Goal: Information Seeking & Learning: Find specific fact

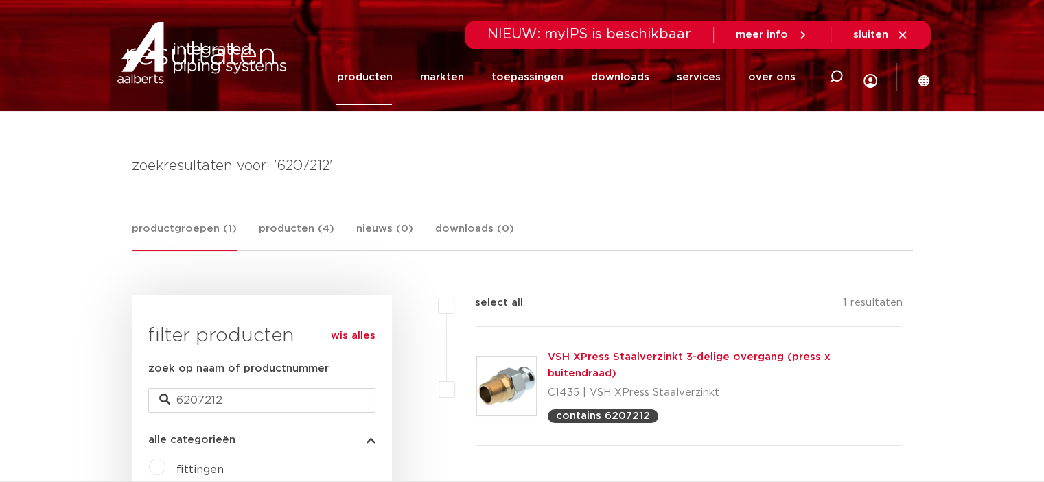
scroll to position [133, 0]
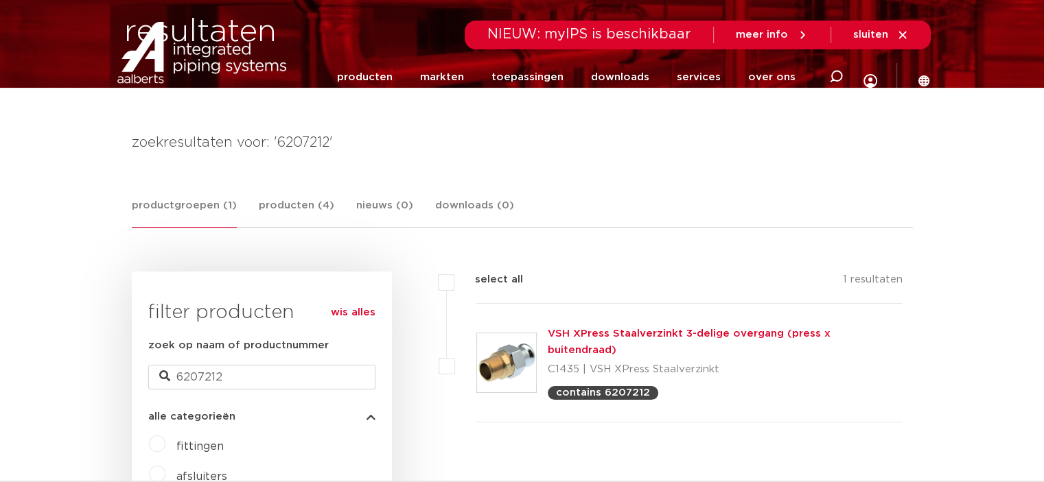
click at [369, 76] on link "producten" at bounding box center [364, 77] width 56 height 56
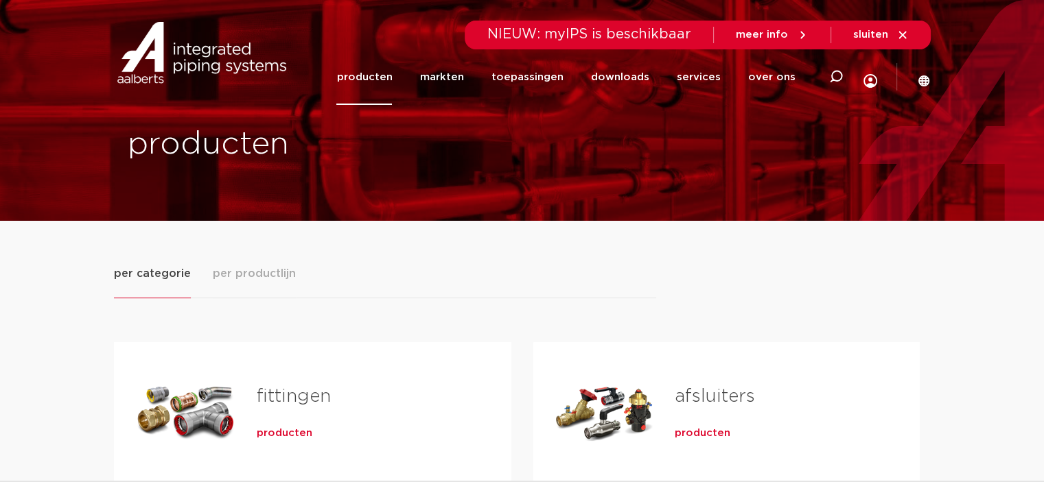
click at [219, 381] on div "Tabs. Open items met enter of spatie, sluit af met escape en navigeer met de pi…" at bounding box center [185, 412] width 99 height 96
click at [302, 396] on link "fittingen" at bounding box center [294, 397] width 74 height 18
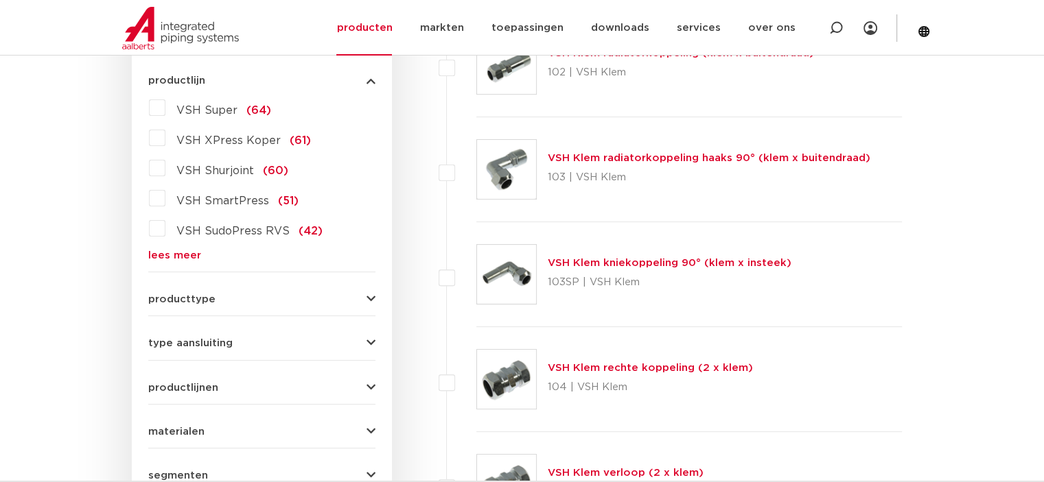
scroll to position [391, 0]
click at [179, 252] on link "lees meer" at bounding box center [261, 254] width 227 height 10
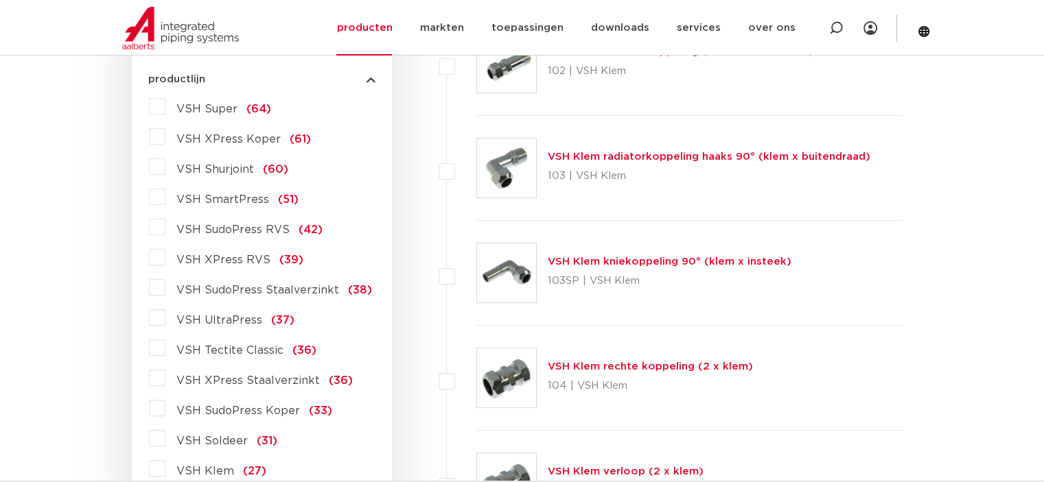
scroll to position [441, 0]
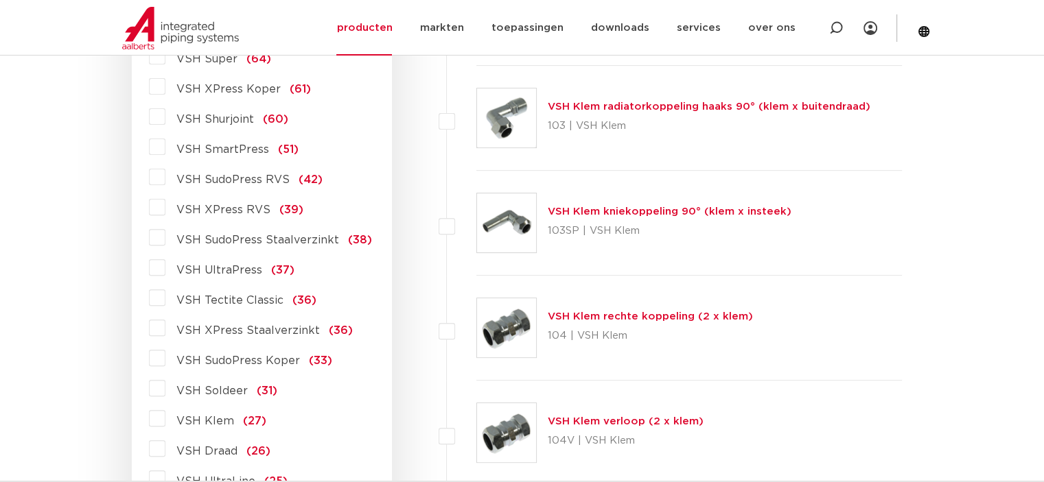
click at [257, 327] on span "VSH XPress Staalverzinkt" at bounding box center [247, 330] width 143 height 11
click at [0, 0] on input "VSH XPress Staalverzinkt (36)" at bounding box center [0, 0] width 0 height 0
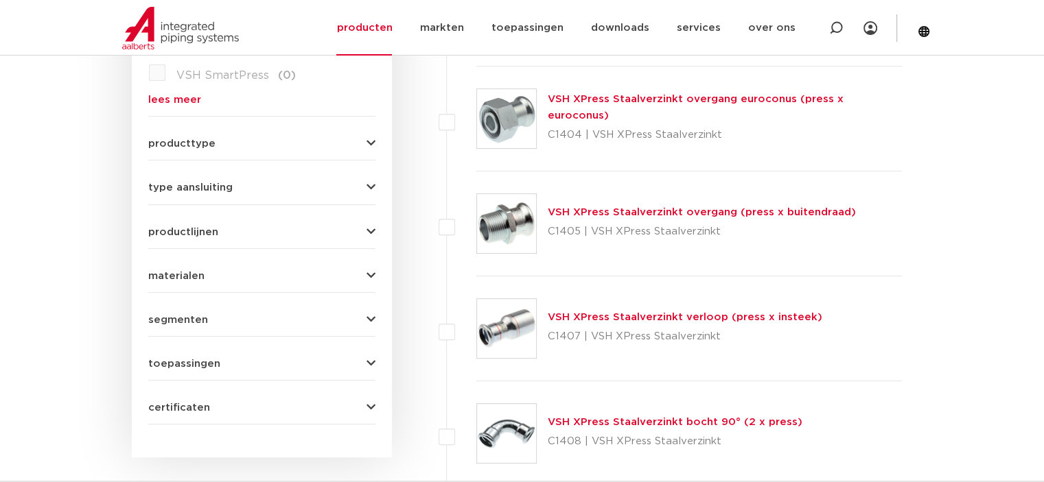
scroll to position [552, 0]
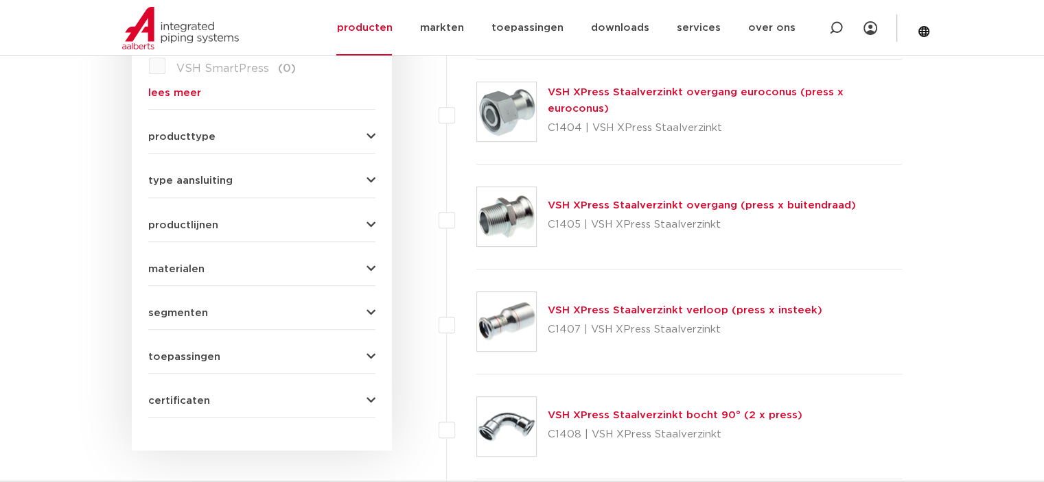
click at [618, 206] on link "VSH XPress Staalverzinkt overgang (press x buitendraad)" at bounding box center [702, 205] width 308 height 10
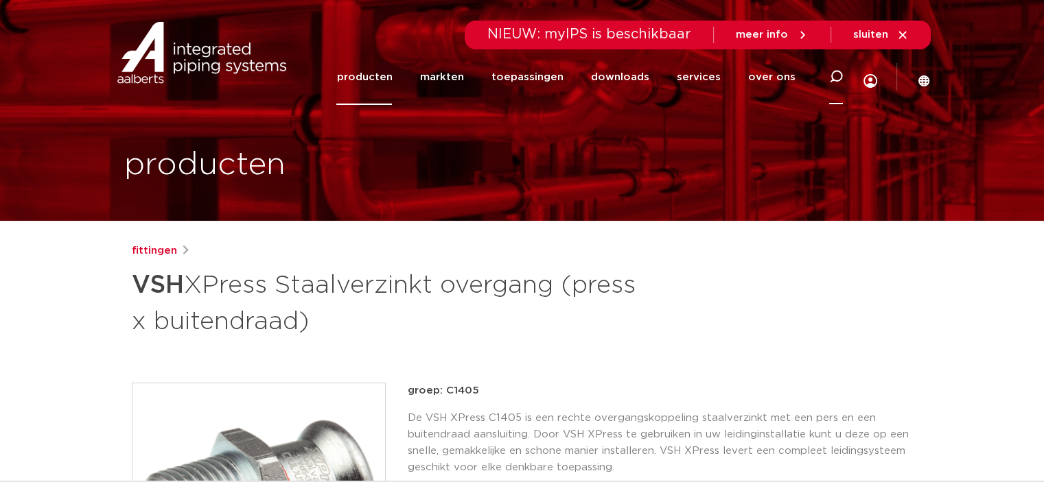
click at [835, 80] on icon at bounding box center [835, 77] width 16 height 16
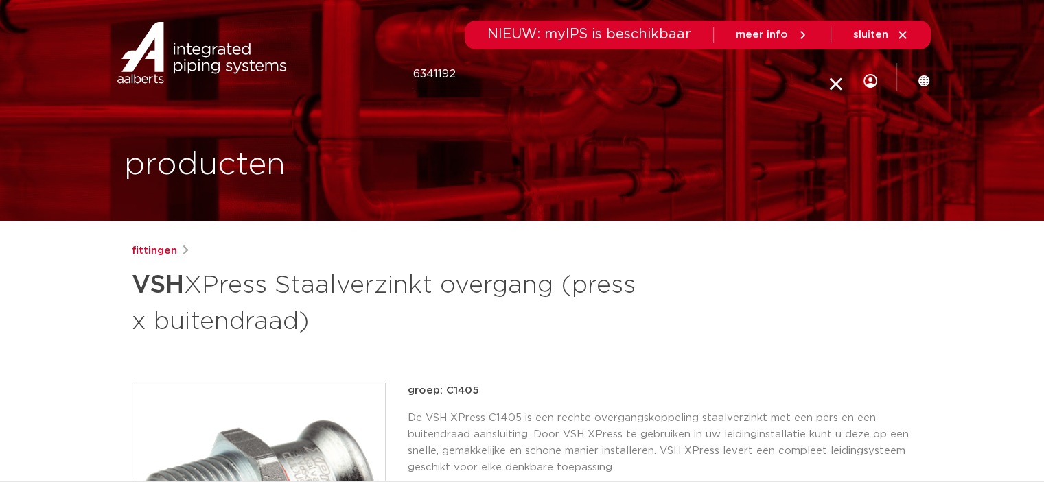
type input "6341192"
click button "Zoeken" at bounding box center [0, 0] width 0 height 0
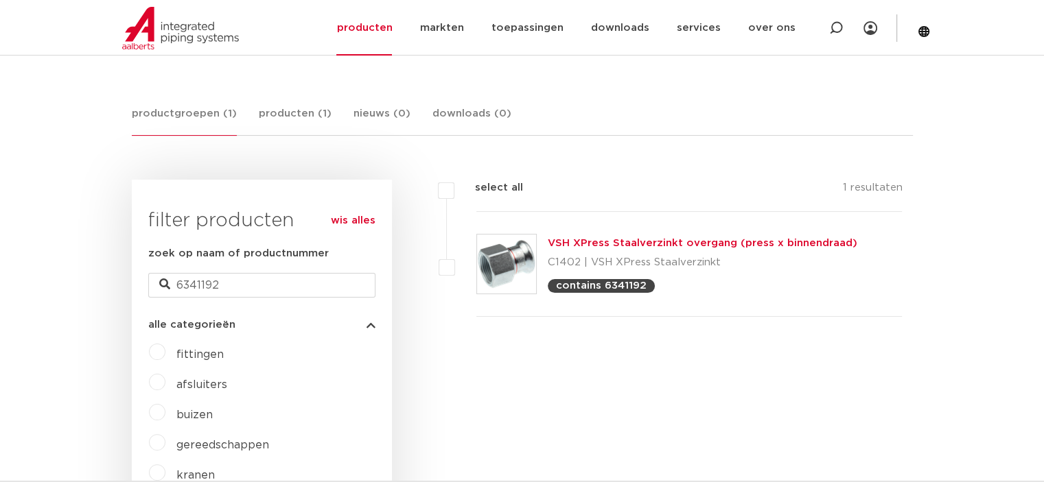
scroll to position [229, 0]
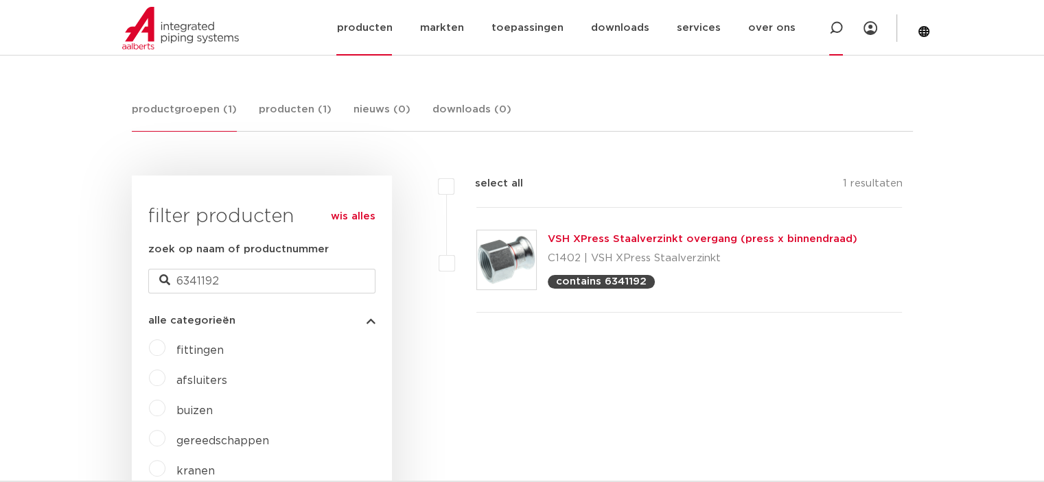
click at [840, 38] on div at bounding box center [836, 28] width 14 height 56
type input "6202416"
click button "Zoeken" at bounding box center [0, 0] width 0 height 0
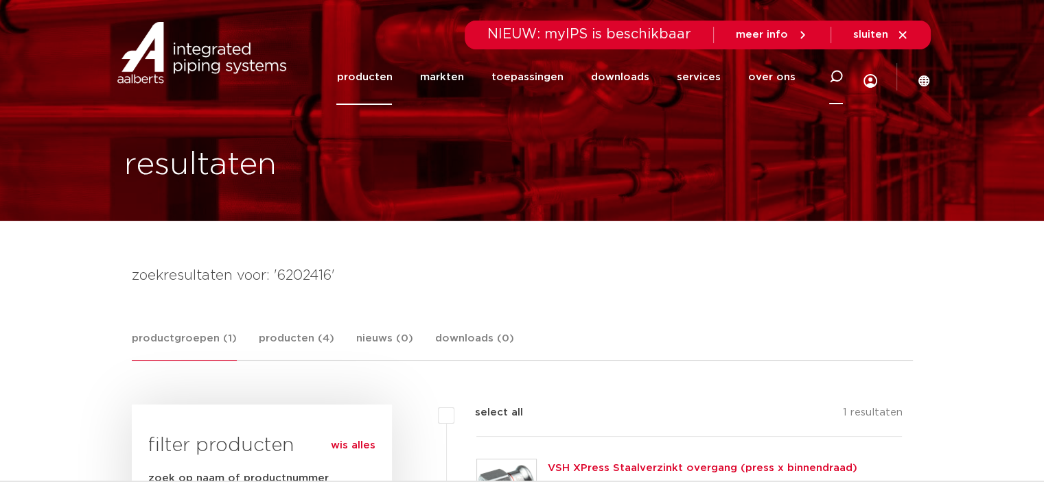
click at [834, 77] on icon at bounding box center [836, 77] width 14 height 14
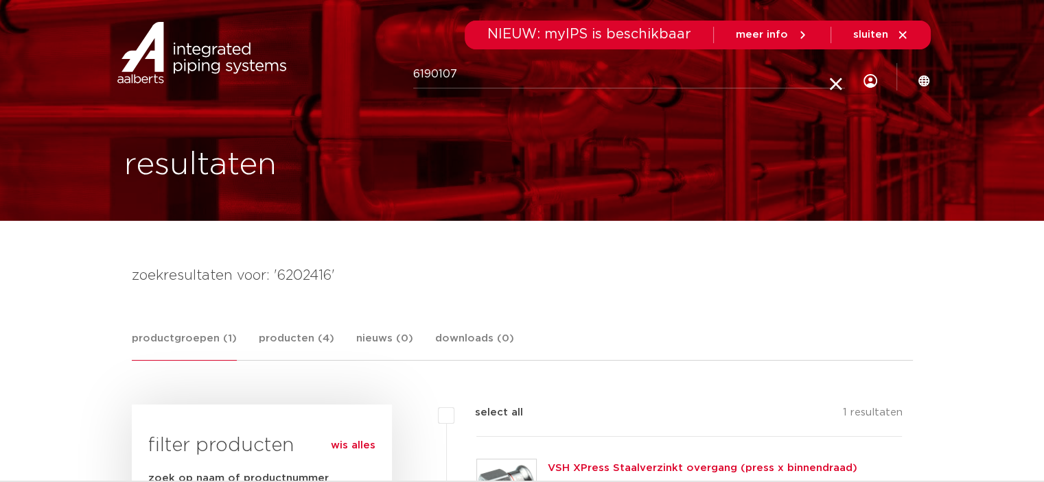
type input "6190107"
click button "Zoeken" at bounding box center [0, 0] width 0 height 0
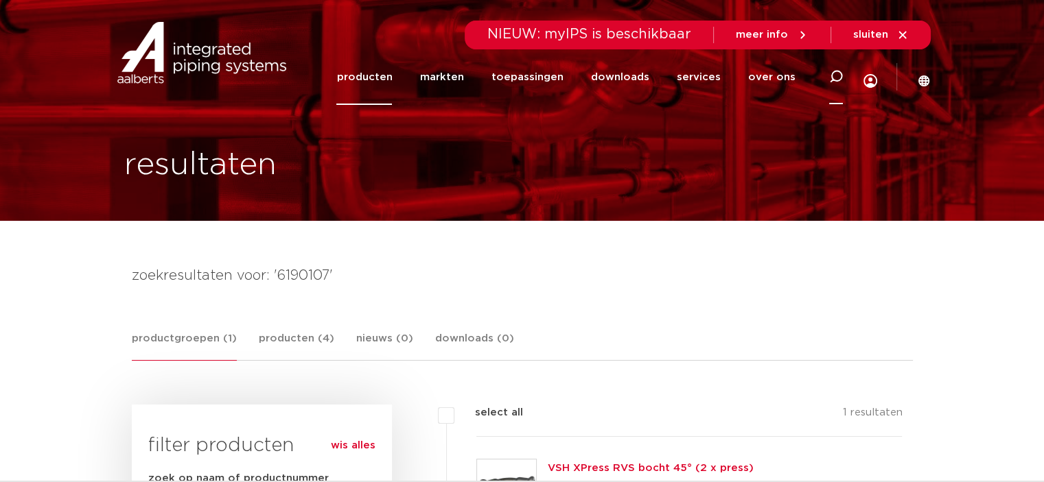
click at [833, 80] on icon at bounding box center [835, 77] width 16 height 16
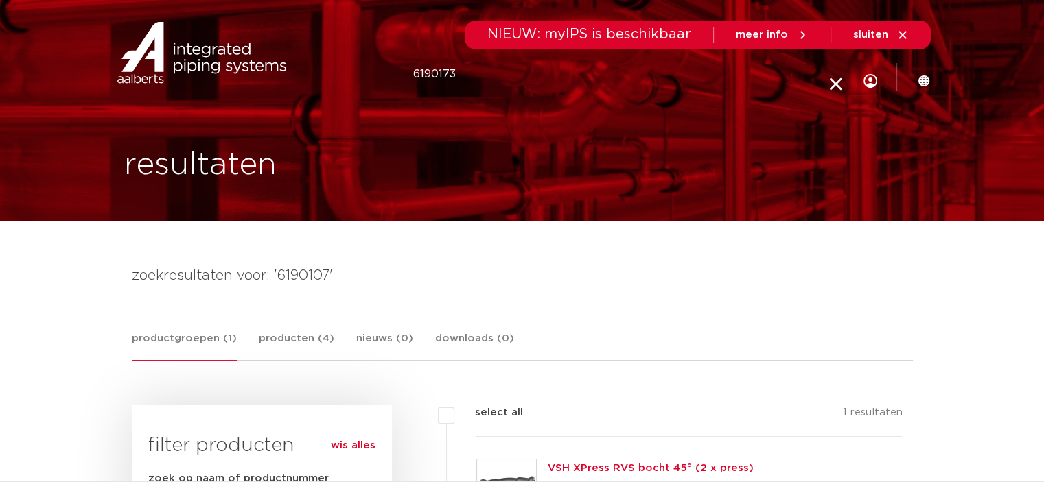
type input "6190173"
click button "Zoeken" at bounding box center [0, 0] width 0 height 0
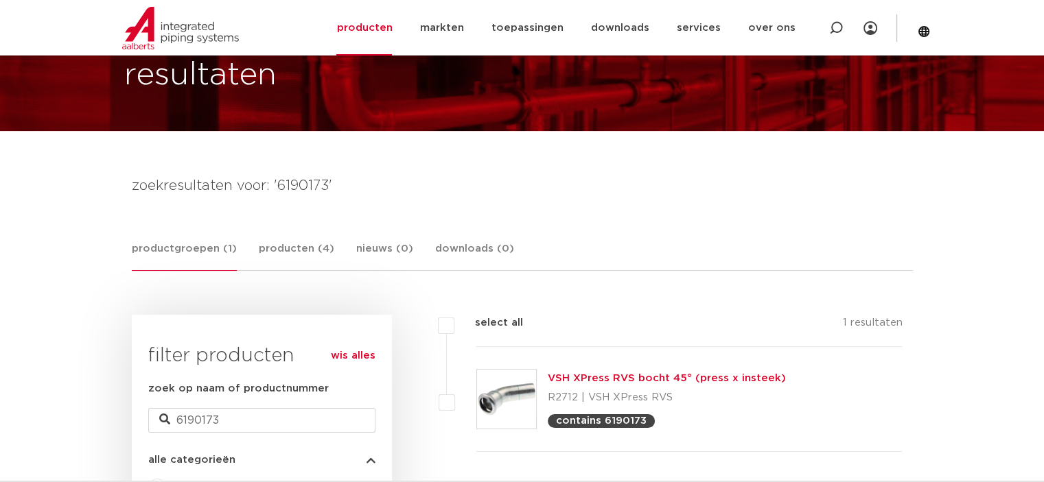
scroll to position [92, 0]
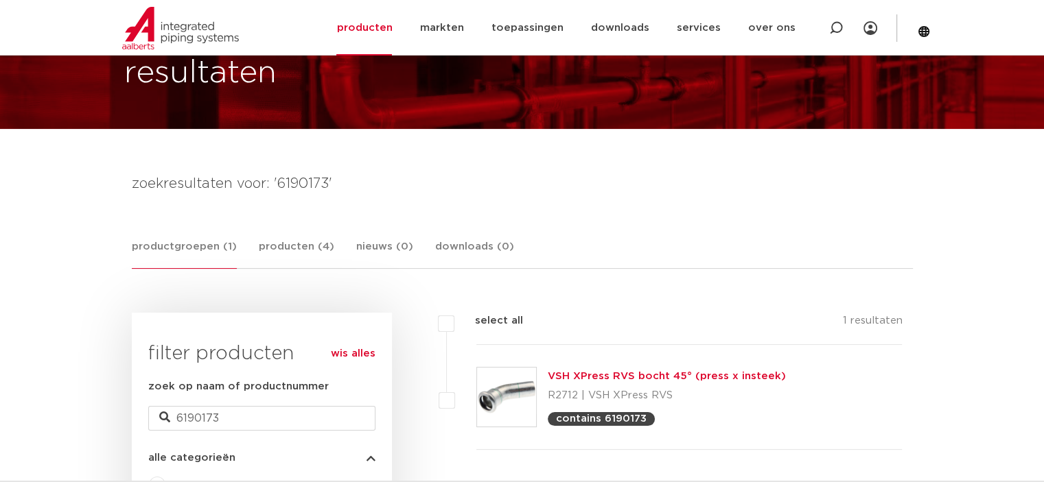
click at [517, 392] on img at bounding box center [506, 397] width 59 height 59
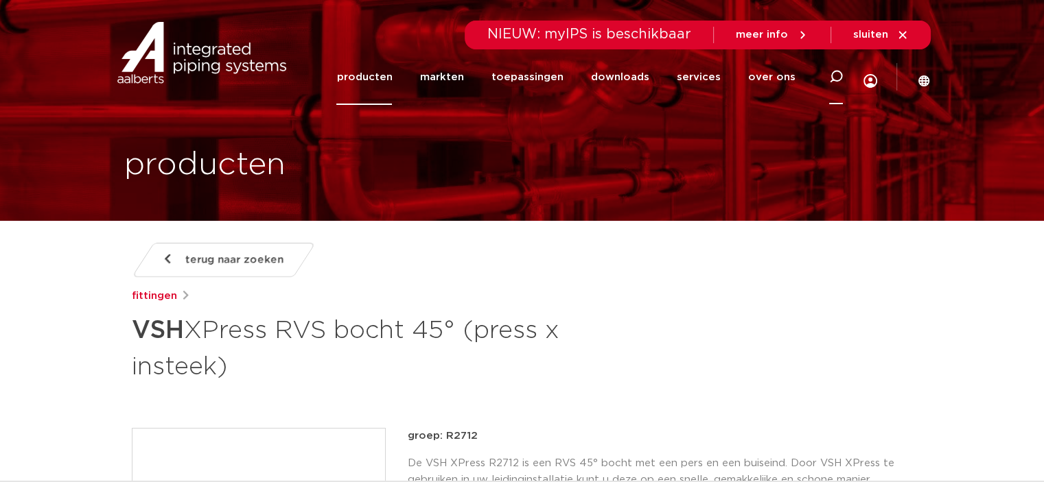
click at [830, 73] on icon at bounding box center [836, 77] width 14 height 14
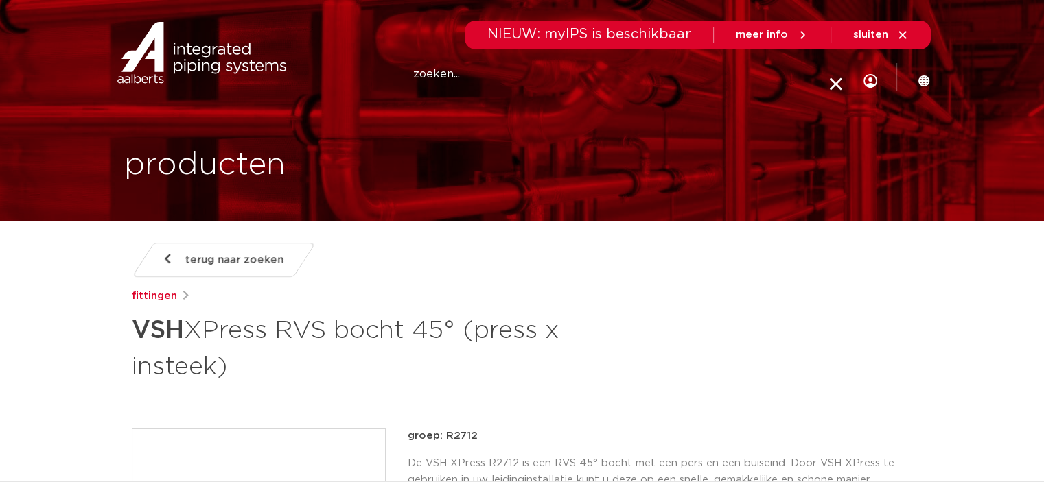
click at [830, 75] on icon at bounding box center [834, 84] width 19 height 19
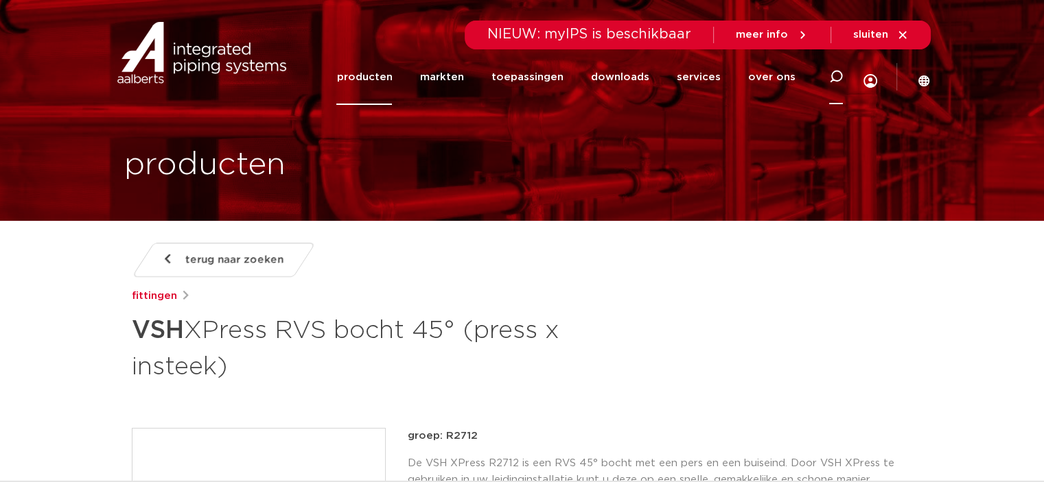
click at [832, 82] on icon at bounding box center [836, 77] width 14 height 14
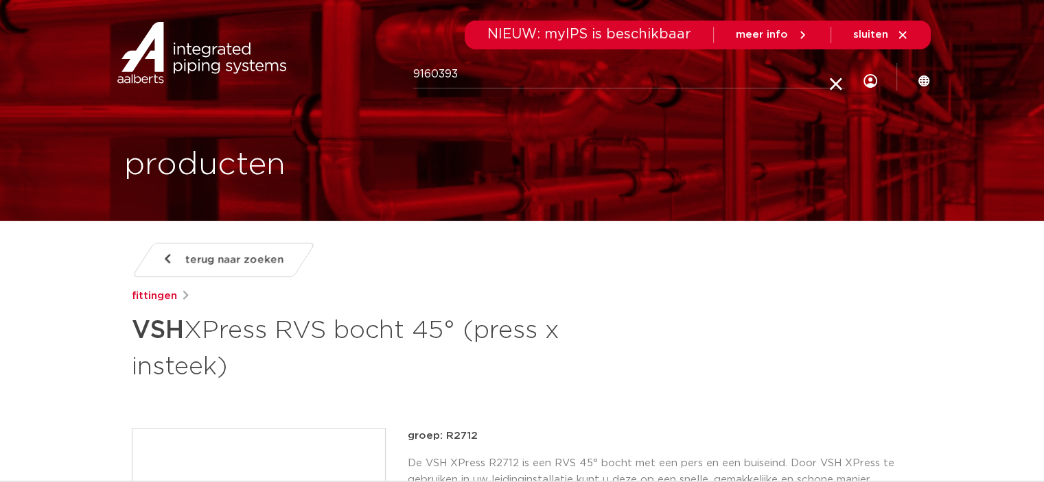
type input "9160393"
click button "Zoeken" at bounding box center [0, 0] width 0 height 0
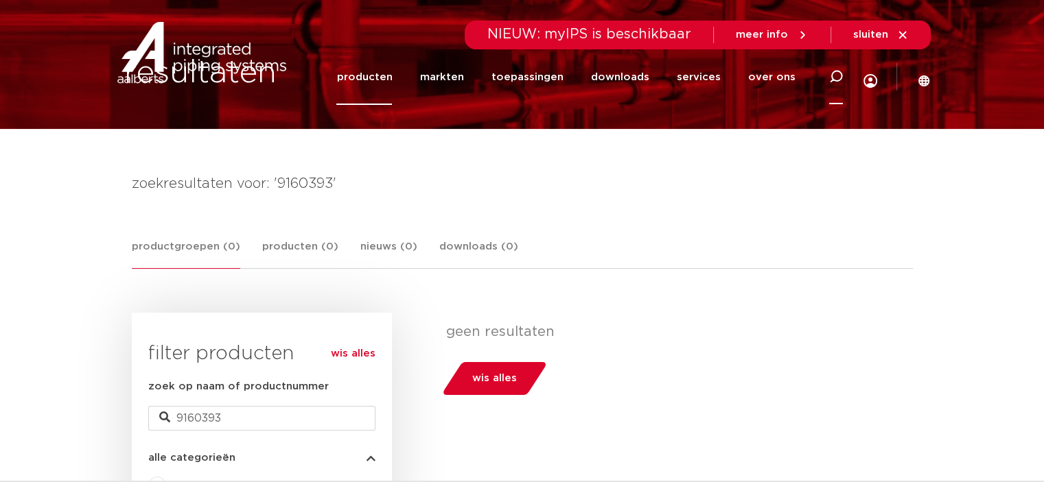
click at [834, 71] on icon at bounding box center [836, 77] width 14 height 14
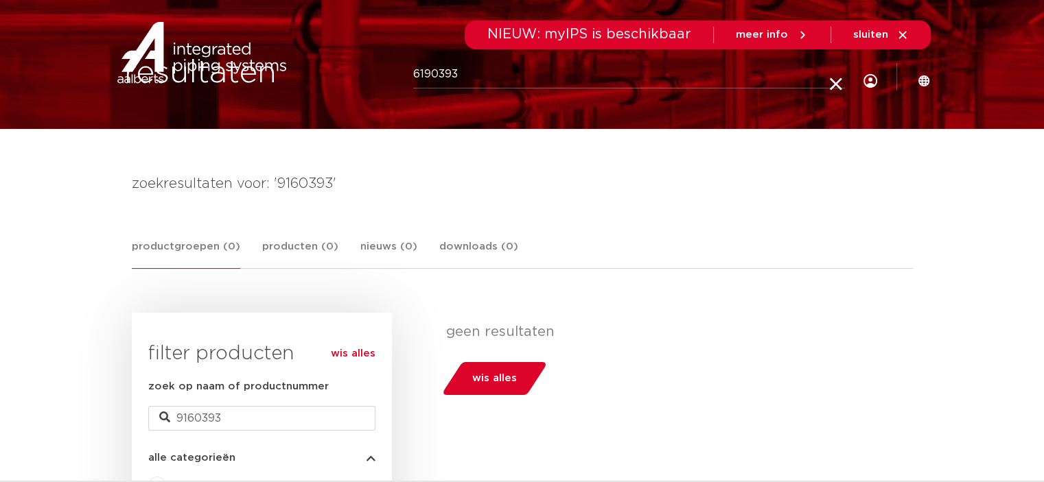
type input "6190393"
click button "Zoeken" at bounding box center [0, 0] width 0 height 0
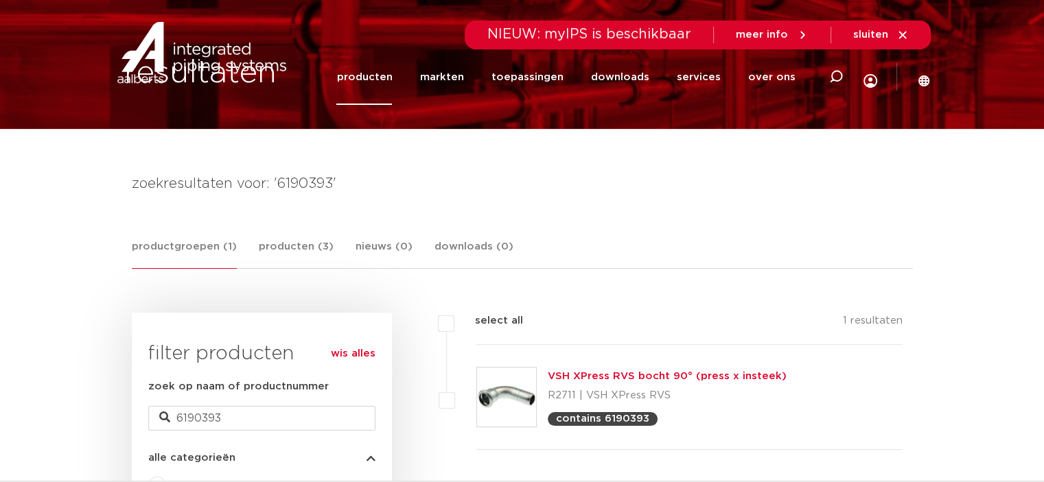
scroll to position [92, 0]
click at [723, 374] on link "VSH XPress RVS bocht 90° (press x insteek)" at bounding box center [667, 376] width 239 height 10
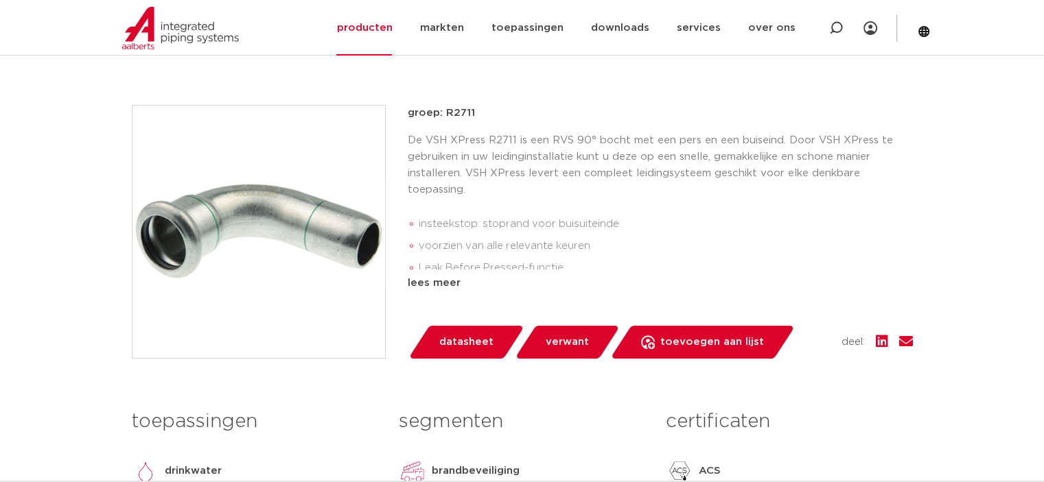
scroll to position [324, 0]
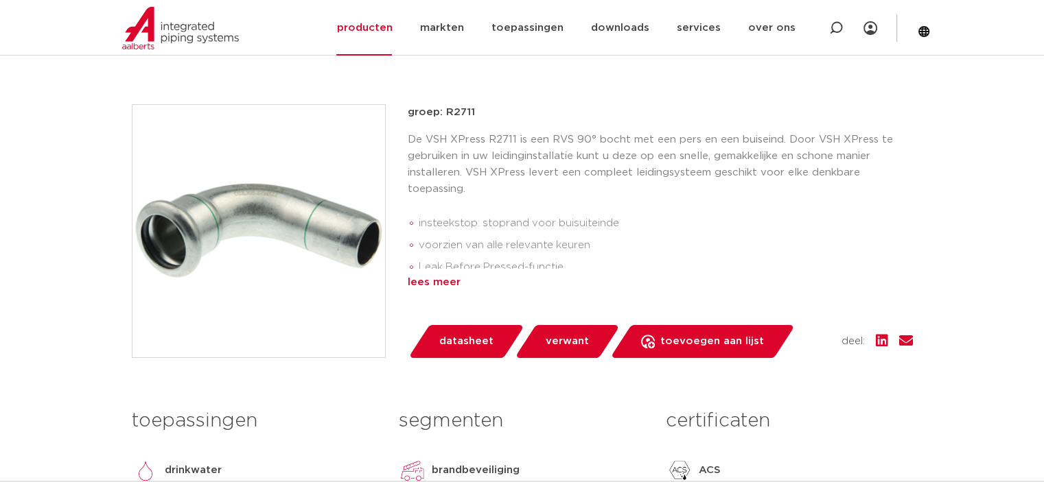
click at [423, 285] on div "lees meer" at bounding box center [660, 282] width 505 height 16
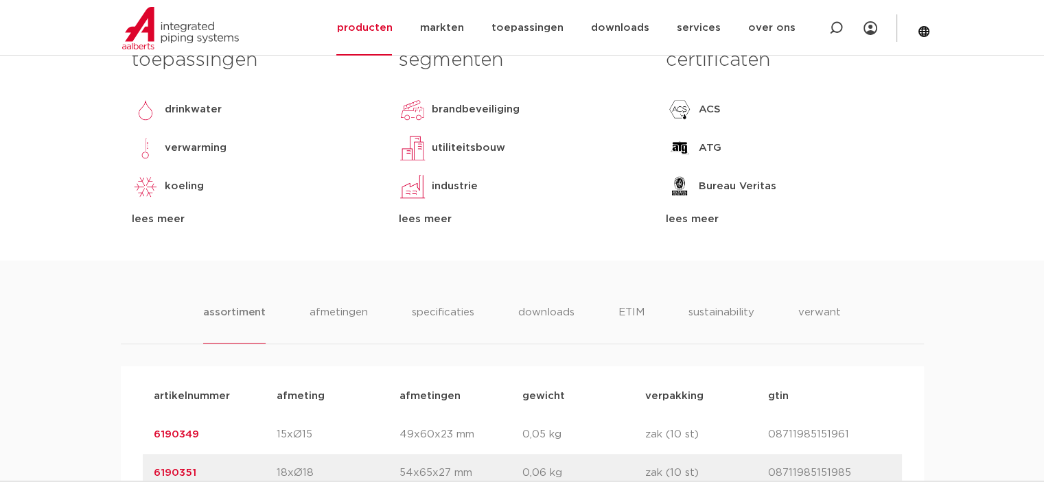
scroll to position [607, 0]
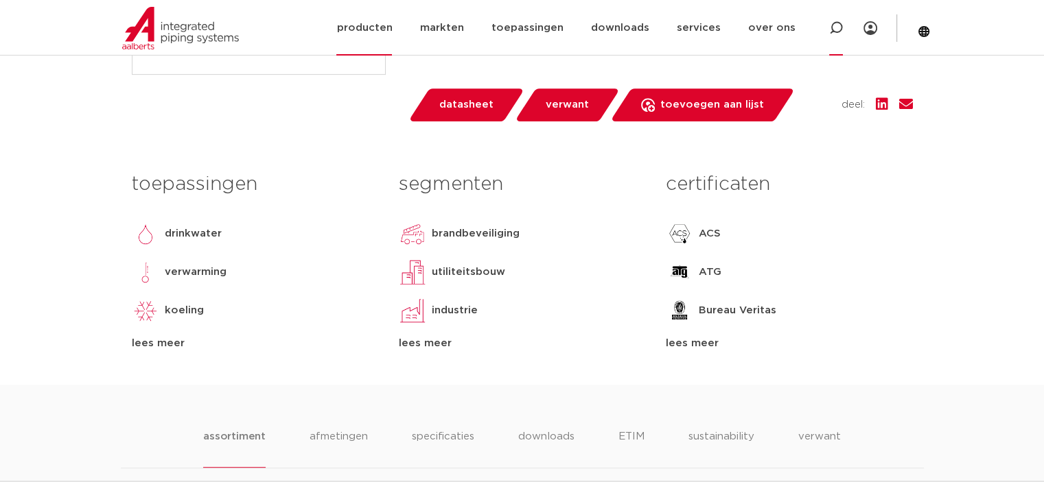
click at [832, 29] on icon at bounding box center [836, 28] width 14 height 14
type input "6202416"
click button "Zoeken" at bounding box center [0, 0] width 0 height 0
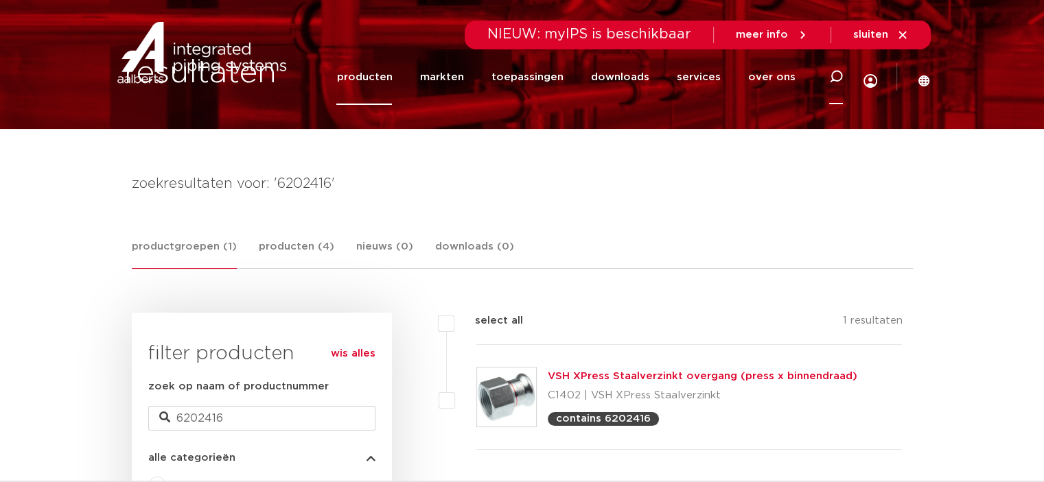
click at [840, 76] on icon at bounding box center [835, 77] width 16 height 16
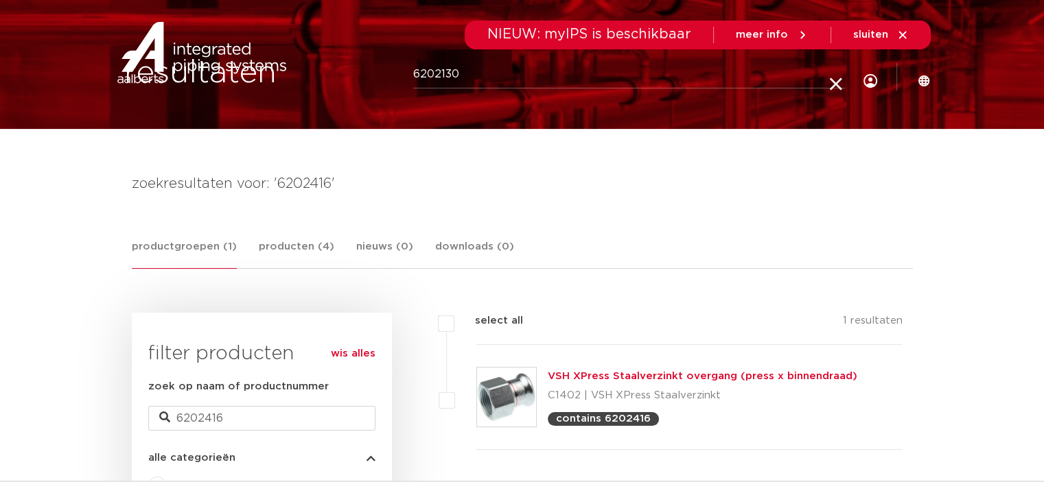
type input "6202130"
click button "Zoeken" at bounding box center [0, 0] width 0 height 0
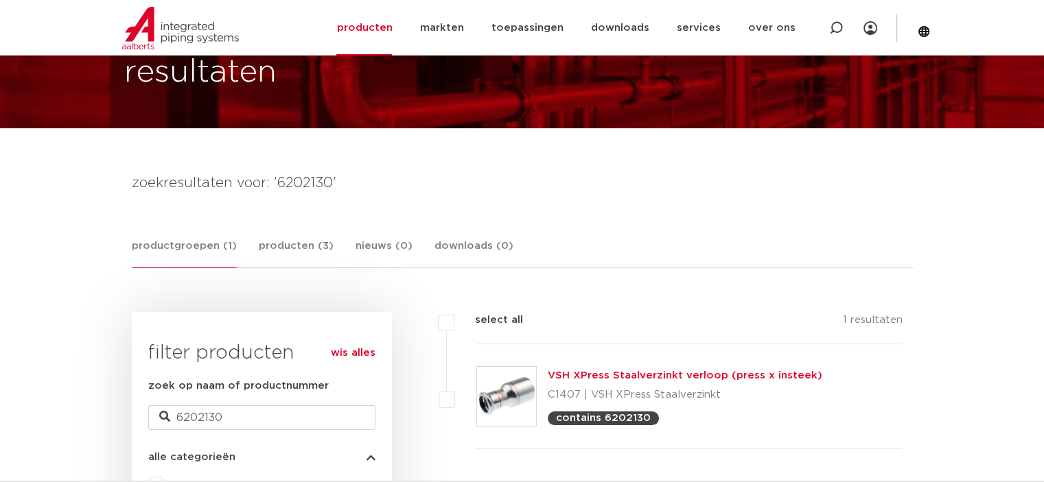
click at [723, 377] on link "VSH XPress Staalverzinkt verloop (press x insteek)" at bounding box center [685, 376] width 274 height 10
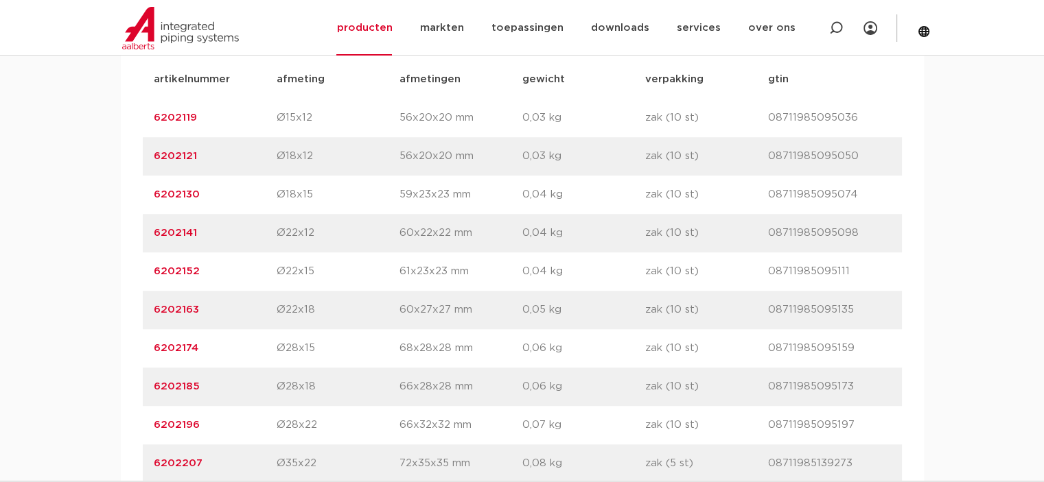
scroll to position [970, 0]
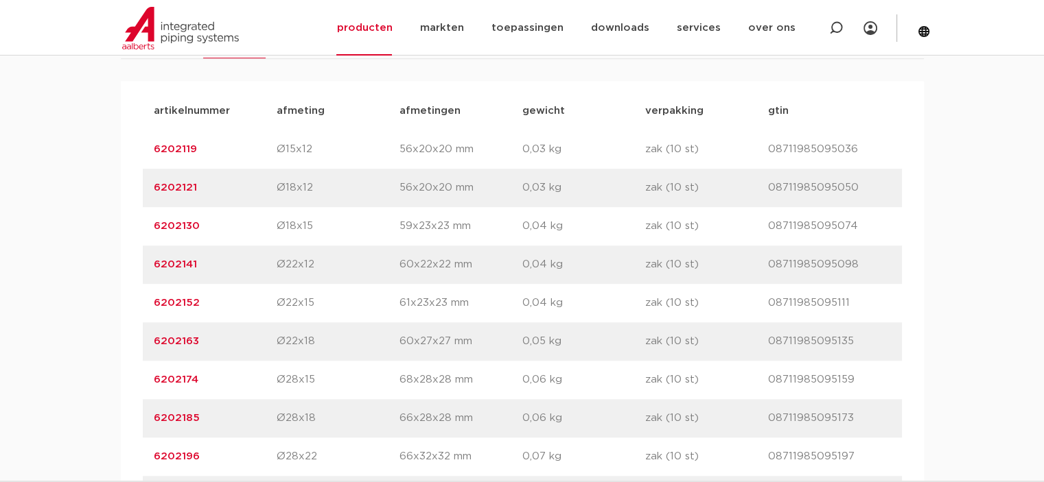
click at [178, 300] on link "6202152" at bounding box center [177, 303] width 46 height 10
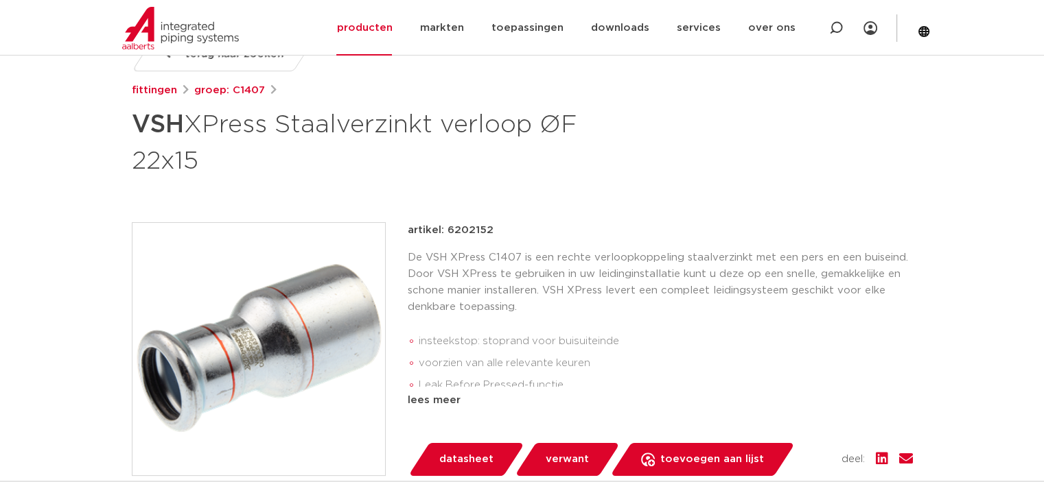
scroll to position [206, 0]
click at [386, 30] on link "producten" at bounding box center [364, 28] width 56 height 56
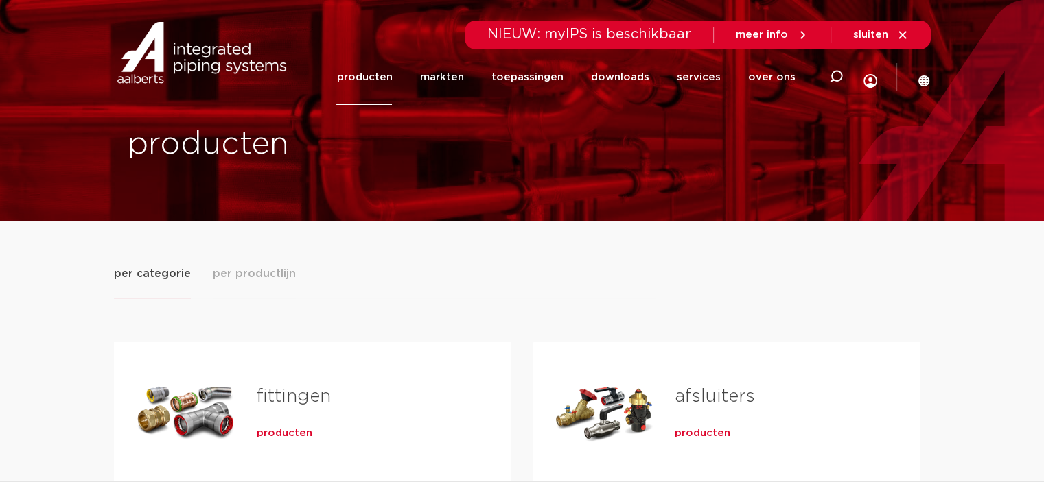
click at [277, 384] on h2 "fittingen" at bounding box center [362, 400] width 211 height 32
click at [279, 402] on link "fittingen" at bounding box center [294, 397] width 74 height 18
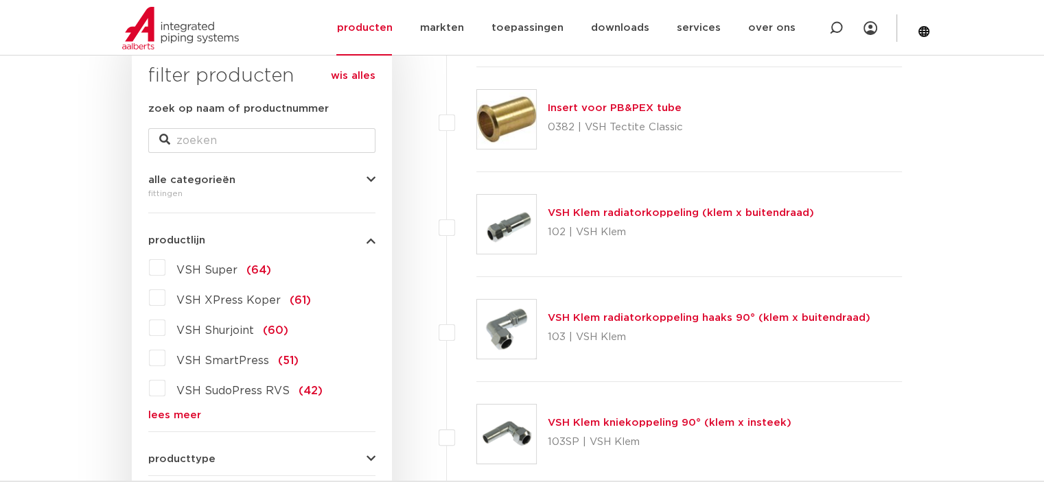
scroll to position [242, 0]
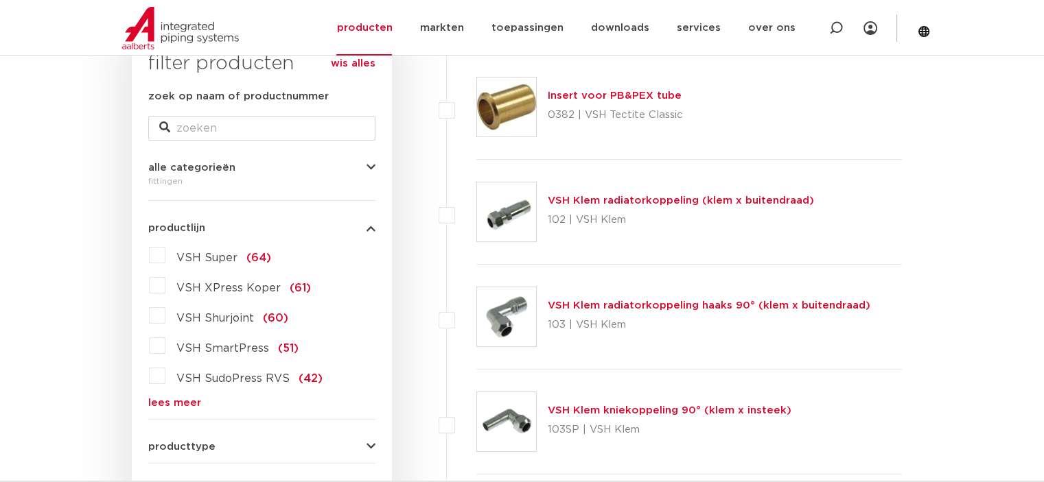
click at [163, 404] on link "lees meer" at bounding box center [261, 403] width 227 height 10
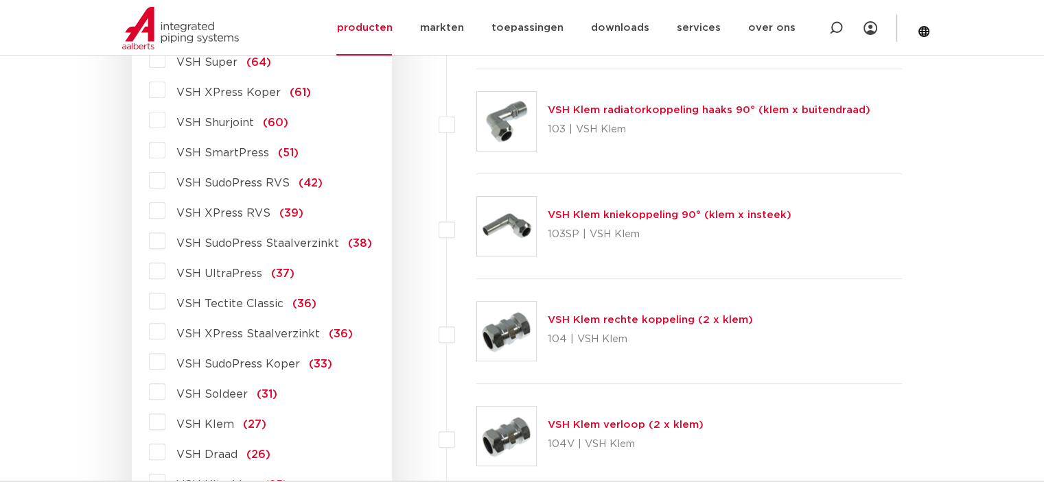
scroll to position [439, 0]
click at [242, 330] on span "VSH XPress Staalverzinkt" at bounding box center [247, 332] width 143 height 11
click at [0, 0] on input "VSH XPress Staalverzinkt (36)" at bounding box center [0, 0] width 0 height 0
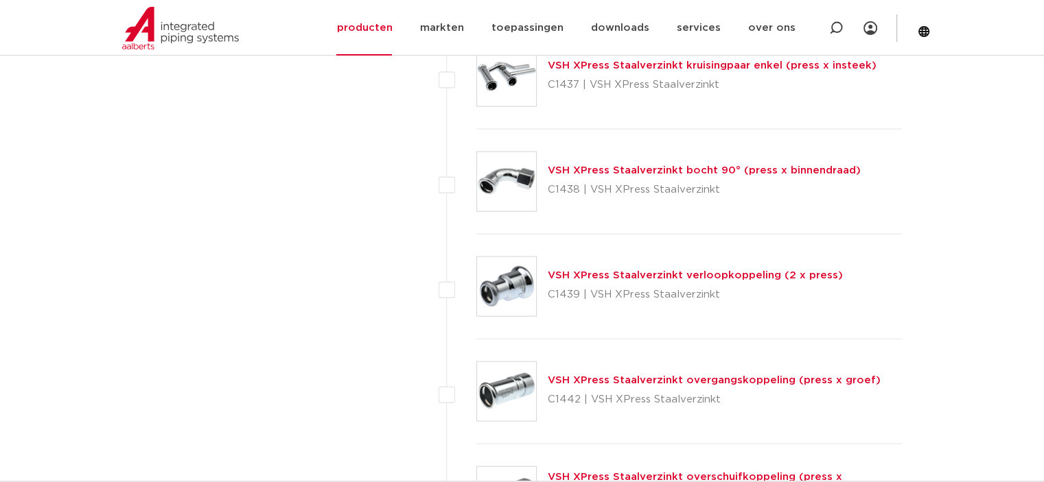
scroll to position [3108, 0]
click at [639, 270] on link "VSH XPress Staalverzinkt verloopkoppeling (2 x press)" at bounding box center [695, 274] width 295 height 10
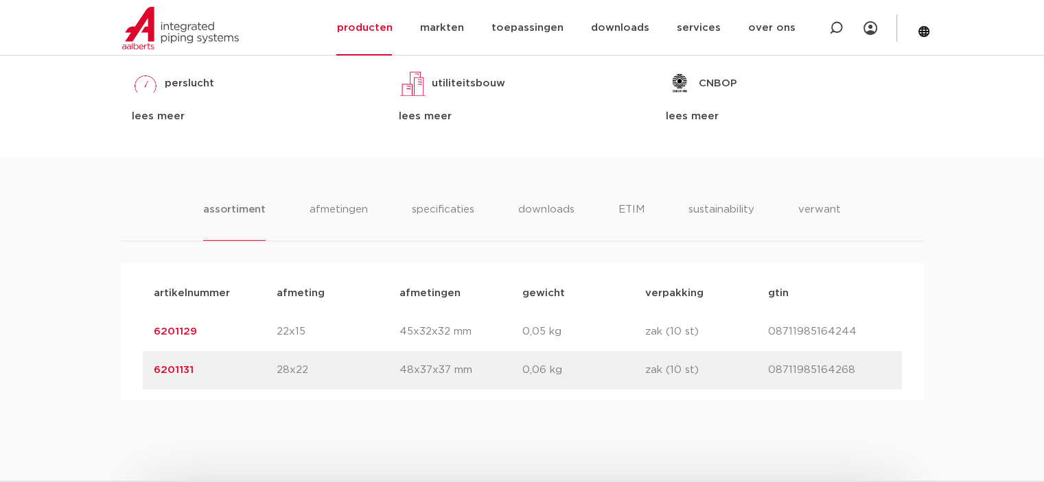
scroll to position [741, 0]
click at [183, 330] on link "6201129" at bounding box center [175, 333] width 43 height 10
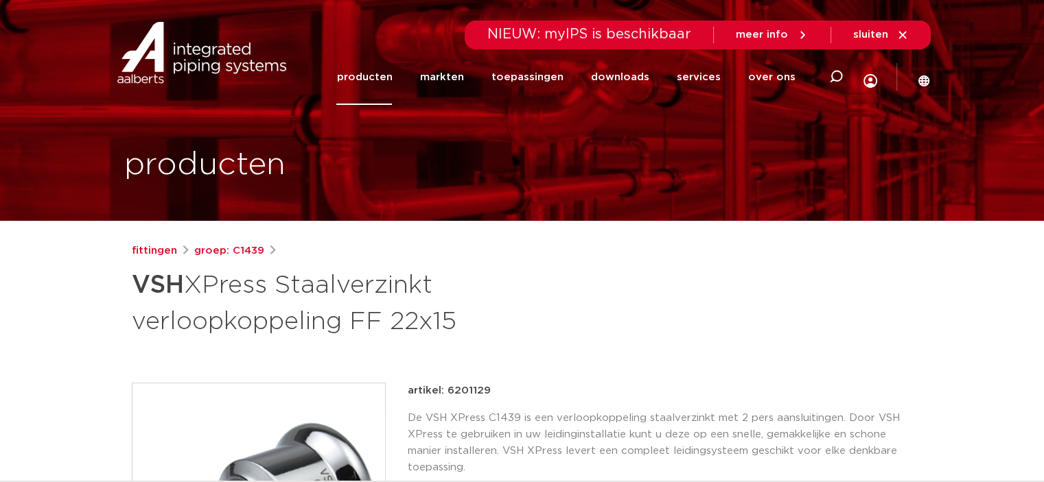
click at [461, 391] on p "artikel: 6201129" at bounding box center [449, 391] width 83 height 16
copy p "6201129"
